Goal: Information Seeking & Learning: Learn about a topic

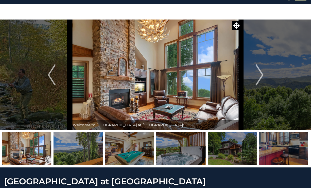
scroll to position [11, 0]
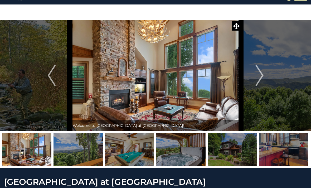
click at [261, 77] on img "Next" at bounding box center [259, 75] width 8 height 21
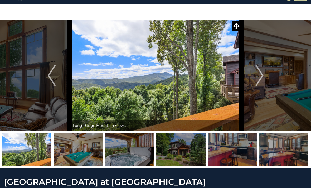
click at [258, 82] on img "Next" at bounding box center [259, 75] width 8 height 21
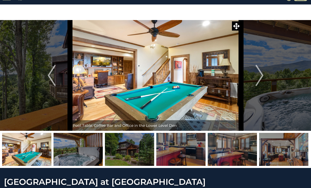
click at [259, 77] on img "Next" at bounding box center [259, 75] width 8 height 21
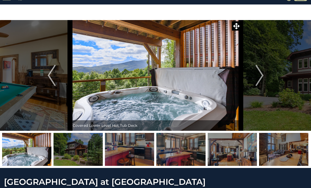
click at [260, 76] on img "Next" at bounding box center [259, 75] width 8 height 21
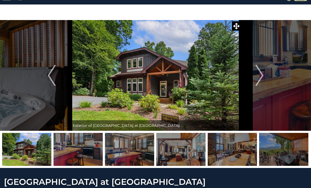
click at [258, 76] on img "Next" at bounding box center [259, 75] width 8 height 21
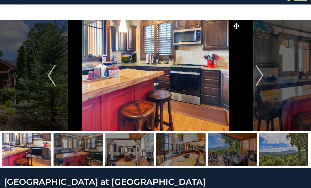
click at [260, 74] on img "Next" at bounding box center [259, 75] width 8 height 21
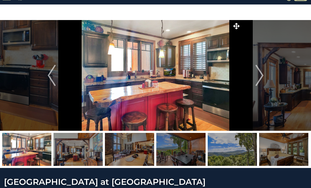
click at [263, 80] on img "Next" at bounding box center [259, 75] width 8 height 21
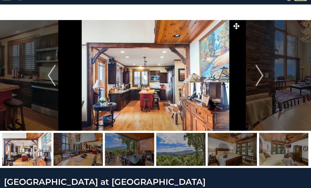
click at [261, 77] on img "Next" at bounding box center [259, 75] width 8 height 21
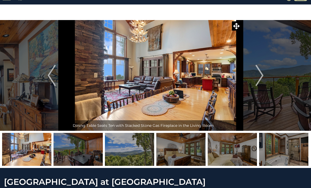
click at [256, 75] on img "Next" at bounding box center [259, 75] width 8 height 21
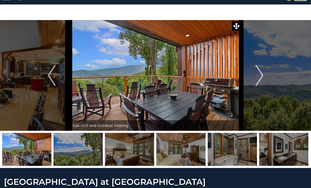
click at [255, 77] on button "Next" at bounding box center [259, 75] width 37 height 111
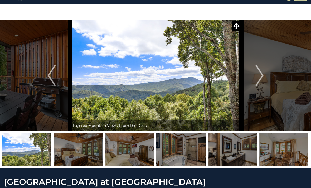
click at [255, 75] on img "Next" at bounding box center [259, 75] width 8 height 21
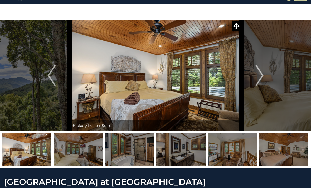
click at [252, 77] on button "Next" at bounding box center [259, 75] width 37 height 111
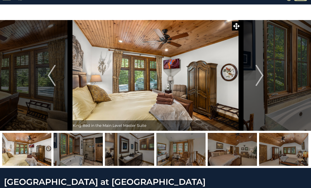
click at [261, 78] on img "Next" at bounding box center [259, 75] width 8 height 21
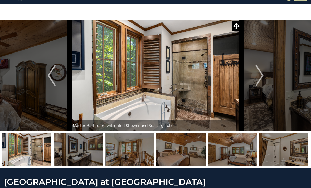
click at [256, 74] on img "Next" at bounding box center [259, 75] width 8 height 21
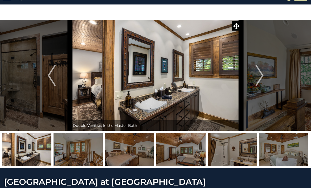
click at [259, 73] on img "Next" at bounding box center [259, 75] width 8 height 21
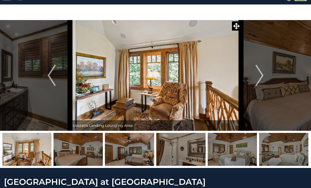
click at [256, 74] on img "Next" at bounding box center [259, 75] width 8 height 21
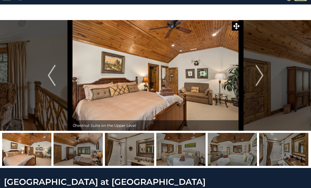
click at [256, 77] on img "Next" at bounding box center [259, 75] width 8 height 21
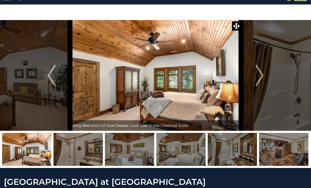
click at [255, 78] on button "Next" at bounding box center [259, 75] width 37 height 111
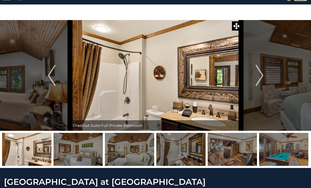
click at [267, 73] on button "Next" at bounding box center [259, 75] width 37 height 111
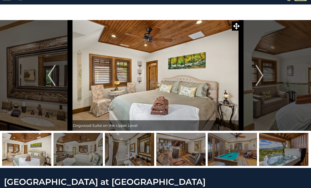
click at [258, 78] on img "Next" at bounding box center [259, 75] width 8 height 21
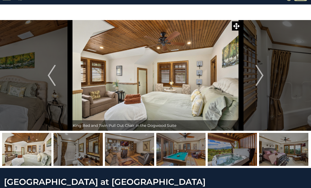
click at [258, 77] on img "Next" at bounding box center [259, 75] width 8 height 21
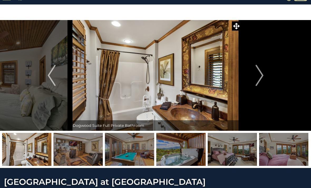
click at [258, 75] on img "Next" at bounding box center [259, 75] width 8 height 21
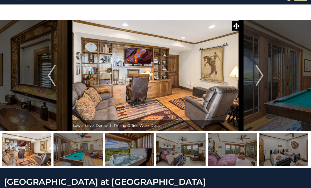
click at [259, 78] on img "Next" at bounding box center [259, 75] width 8 height 21
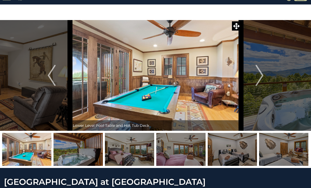
click at [259, 77] on img "Next" at bounding box center [259, 75] width 8 height 21
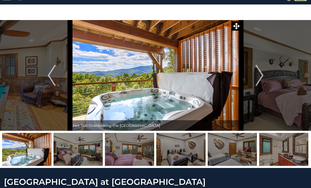
click at [262, 76] on img "Next" at bounding box center [259, 75] width 8 height 21
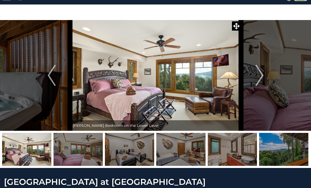
click at [258, 76] on img "Next" at bounding box center [259, 75] width 8 height 21
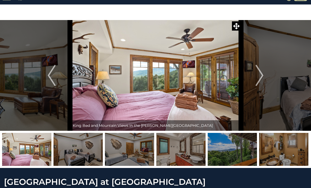
click at [260, 77] on img "Next" at bounding box center [259, 75] width 8 height 21
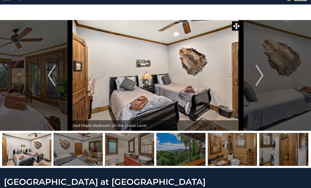
click at [259, 77] on img "Next" at bounding box center [259, 75] width 8 height 21
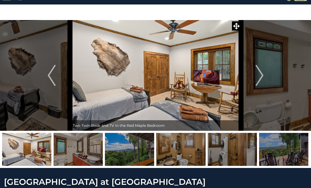
click at [258, 77] on img "Next" at bounding box center [259, 75] width 8 height 21
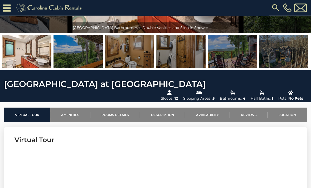
scroll to position [96, 0]
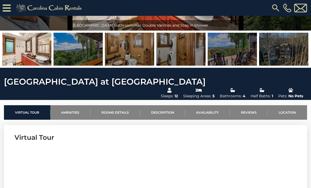
click at [122, 105] on link "Rooms Details" at bounding box center [115, 112] width 50 height 14
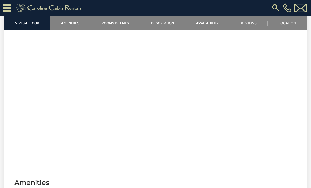
scroll to position [211, 0]
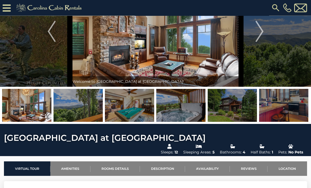
scroll to position [39, 0]
click at [284, 108] on img at bounding box center [283, 105] width 49 height 33
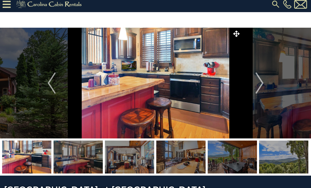
scroll to position [3, 0]
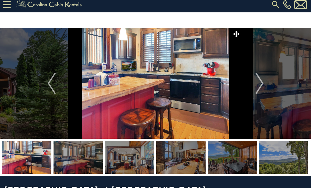
click at [212, 114] on img at bounding box center [155, 83] width 171 height 111
click at [187, 107] on img at bounding box center [155, 83] width 171 height 111
click at [258, 84] on img "Next" at bounding box center [259, 83] width 8 height 21
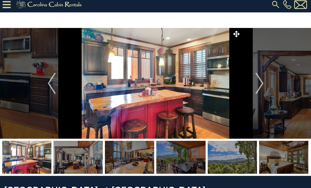
click at [255, 86] on button "Next" at bounding box center [259, 83] width 37 height 111
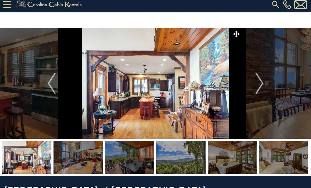
click at [259, 84] on img "Next" at bounding box center [259, 83] width 8 height 21
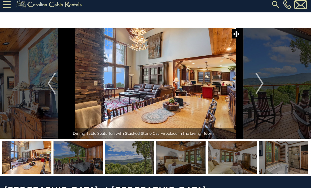
click at [256, 86] on img "Next" at bounding box center [259, 83] width 8 height 21
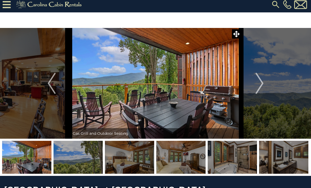
click at [258, 87] on img "Next" at bounding box center [259, 83] width 8 height 21
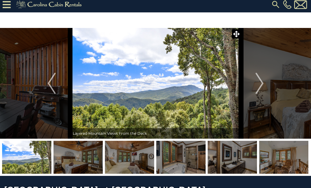
click at [258, 88] on img "Next" at bounding box center [259, 83] width 8 height 21
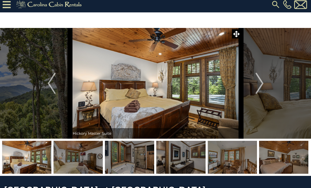
click at [259, 87] on img "Next" at bounding box center [259, 83] width 8 height 21
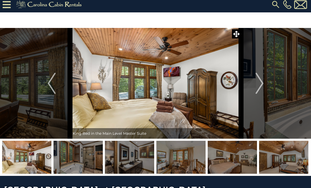
click at [258, 86] on img "Next" at bounding box center [259, 83] width 8 height 21
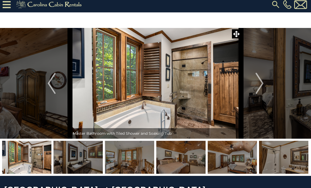
click at [263, 85] on img "Next" at bounding box center [259, 83] width 8 height 21
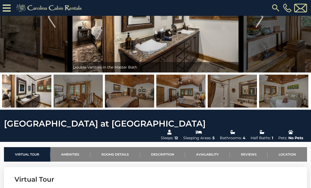
scroll to position [49, 0]
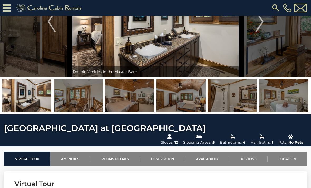
click at [81, 151] on link "Amenities" at bounding box center [70, 158] width 40 height 14
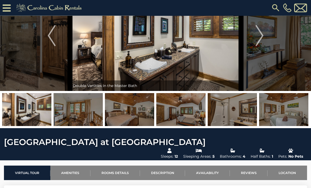
scroll to position [36, 0]
